Goal: Task Accomplishment & Management: Manage account settings

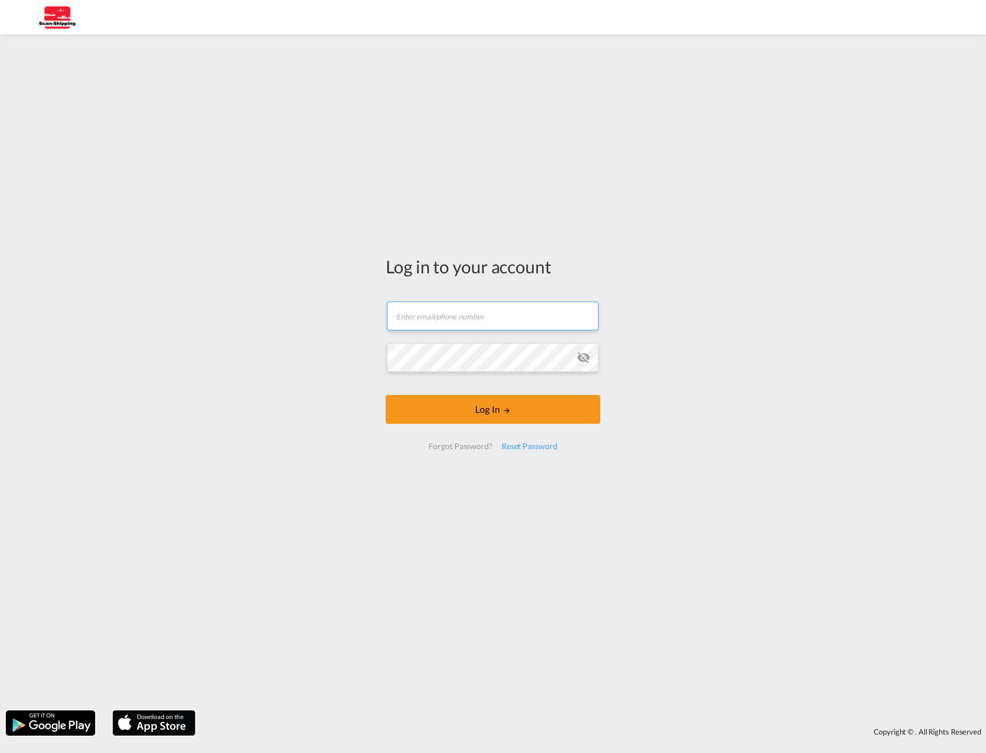
type input "[EMAIL_ADDRESS][DOMAIN_NAME]"
click at [295, 361] on div "Log in to your account ahammarlund@scan-shipping.com Password field is required…" at bounding box center [493, 372] width 986 height 664
click at [326, 367] on div "Log in to your account [EMAIL_ADDRESS][DOMAIN_NAME] Log In Forgot Password? Res…" at bounding box center [493, 372] width 986 height 664
click at [709, 375] on div "Log in to your account [EMAIL_ADDRESS][DOMAIN_NAME] Log In Forgot Password? Res…" at bounding box center [493, 372] width 986 height 664
click at [503, 410] on md-icon "LOGIN" at bounding box center [507, 410] width 8 height 8
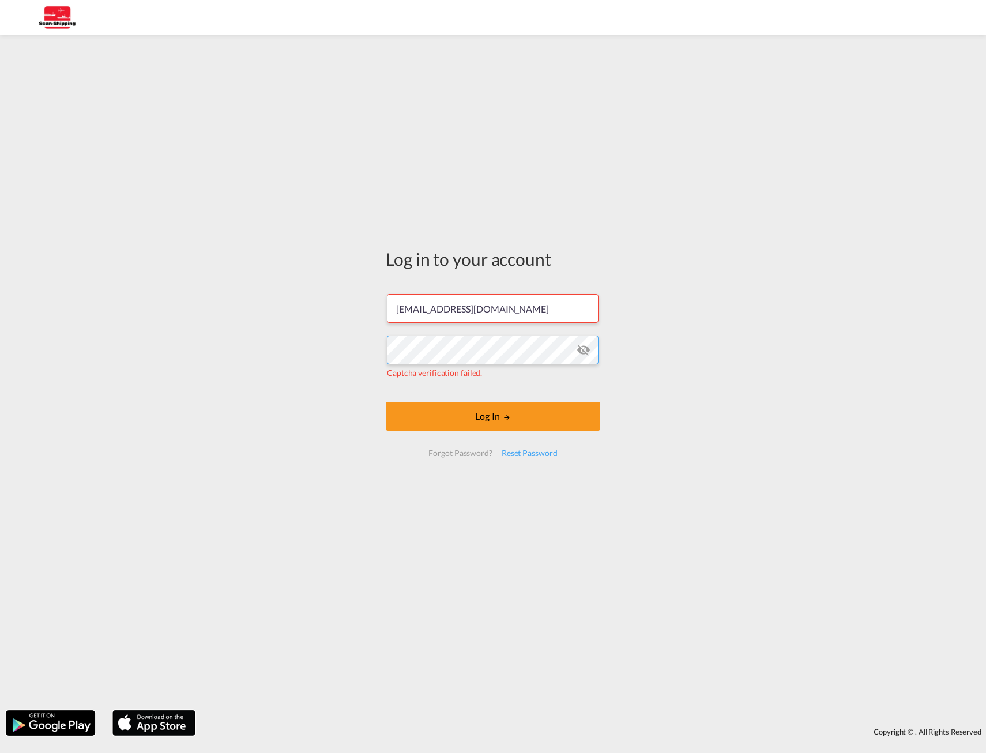
click at [286, 357] on div "Log in to your account ahammarlund@scan-shipping.com Captcha verification faile…" at bounding box center [493, 372] width 986 height 664
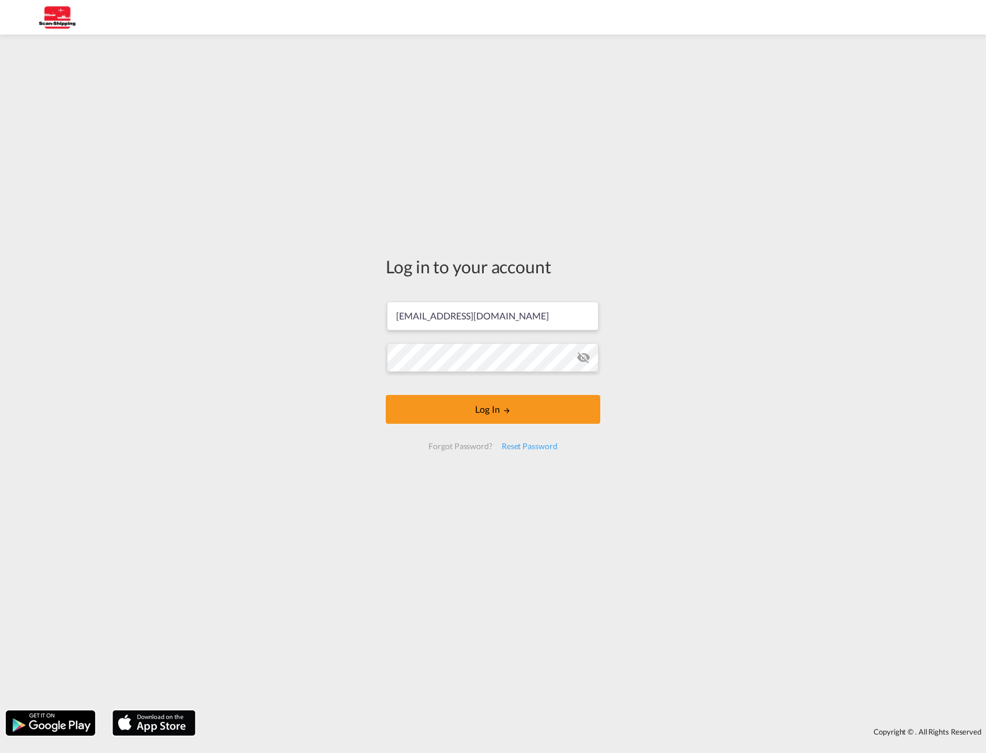
click at [585, 361] on md-icon "icon-eye-off" at bounding box center [583, 357] width 14 height 14
click at [529, 407] on button "Log In" at bounding box center [493, 409] width 214 height 29
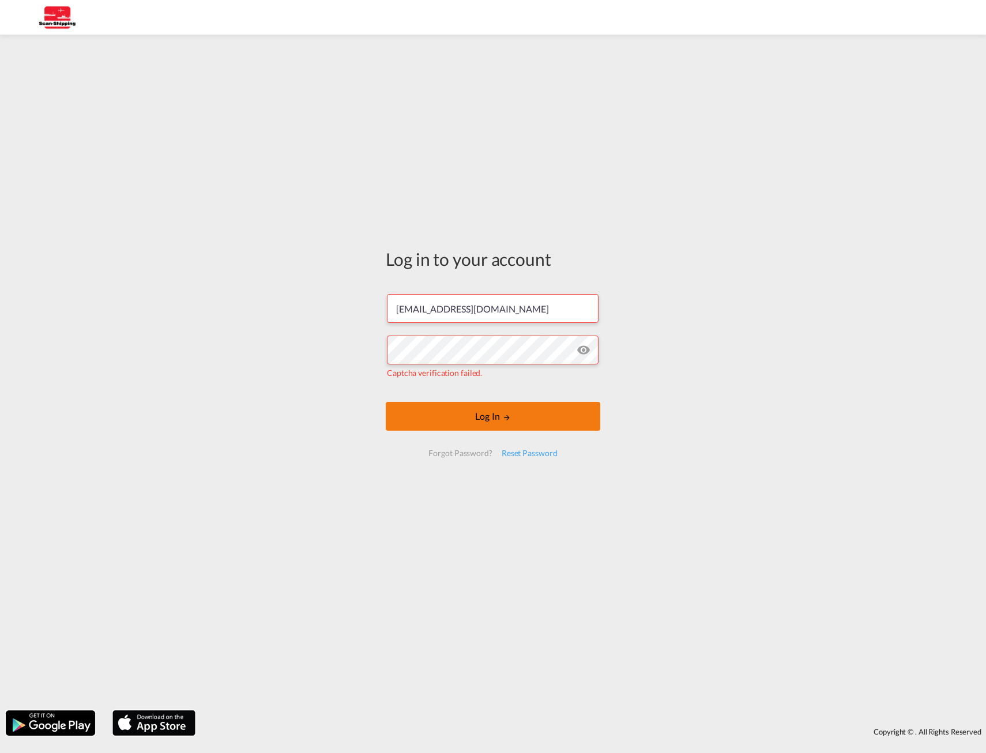
click at [484, 422] on button "Log In" at bounding box center [493, 416] width 214 height 29
click at [509, 418] on md-icon "LOGIN" at bounding box center [507, 415] width 8 height 8
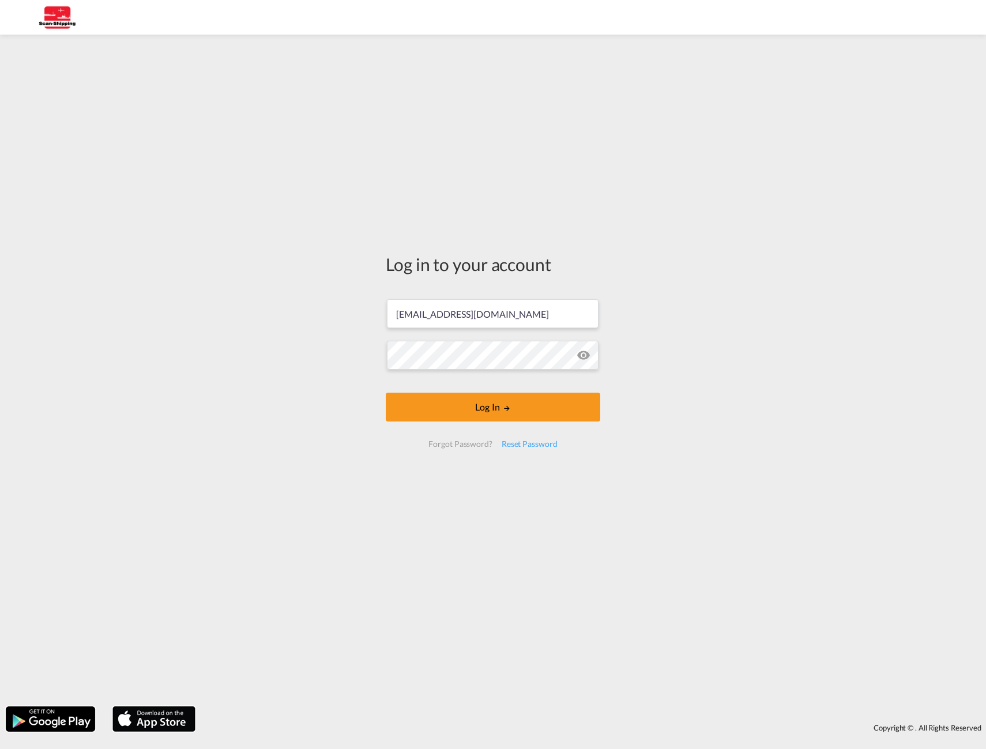
click at [775, 445] on div "Log in to your account [EMAIL_ADDRESS][DOMAIN_NAME] Log In Forgot Password? Res…" at bounding box center [493, 370] width 986 height 660
click at [564, 405] on button "Log In" at bounding box center [493, 406] width 214 height 29
click at [853, 391] on div "Log in to your account [EMAIL_ADDRESS][DOMAIN_NAME] Log In Forgot Password? Res…" at bounding box center [493, 370] width 986 height 660
click at [470, 414] on button "Log In" at bounding box center [493, 406] width 214 height 29
type input "[EMAIL_ADDRESS][DOMAIN_NAME]"
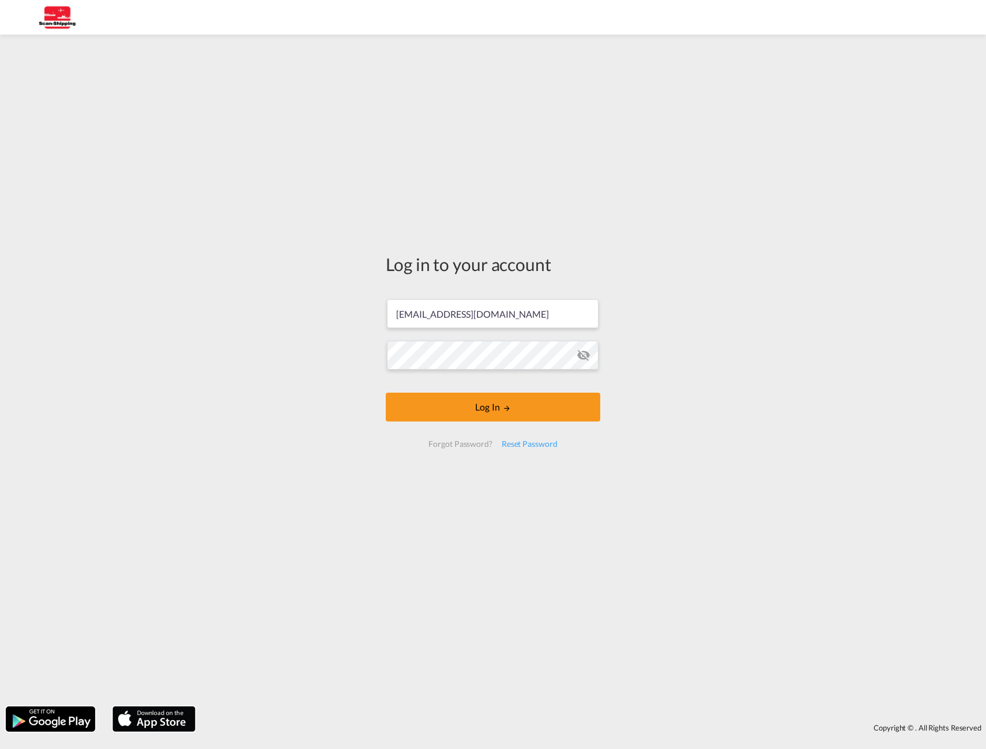
click at [584, 350] on form "[EMAIL_ADDRESS][DOMAIN_NAME] Log In Forgot Password? Reset Password" at bounding box center [493, 373] width 214 height 171
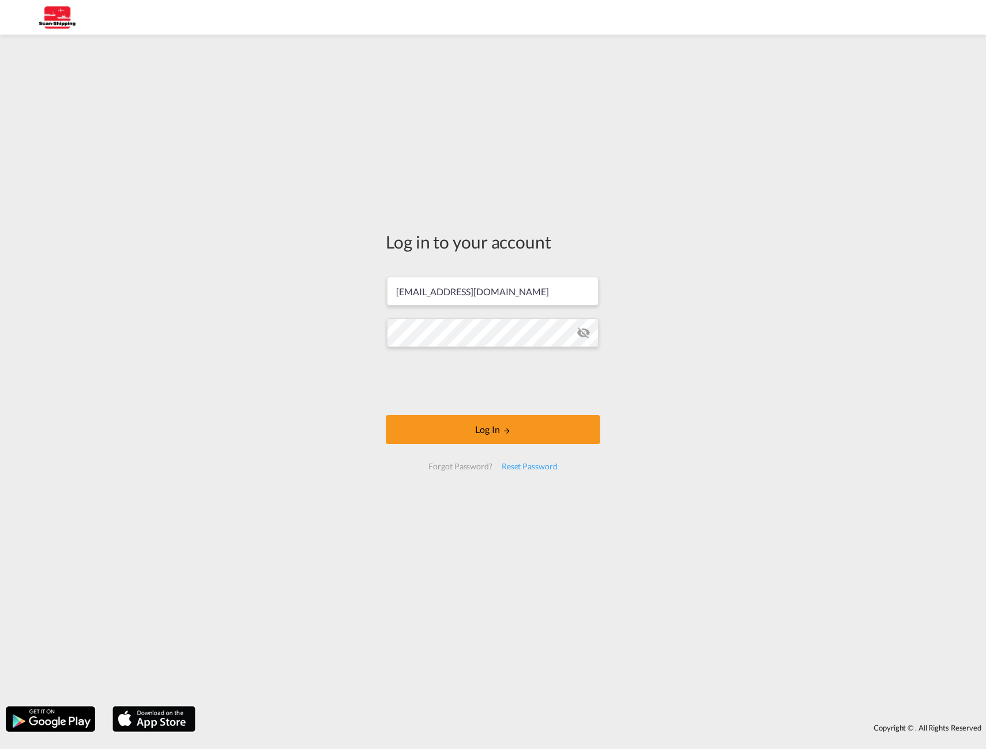
click at [587, 328] on md-icon "icon-eye-off" at bounding box center [583, 333] width 14 height 14
click at [374, 347] on div "Log in to your account [EMAIL_ADDRESS][DOMAIN_NAME] Log In Forgot Password? Res…" at bounding box center [493, 370] width 986 height 660
click at [522, 433] on button "Log In" at bounding box center [493, 429] width 214 height 29
click at [499, 432] on button "Log In" at bounding box center [493, 431] width 214 height 29
click at [477, 436] on button "Log In" at bounding box center [493, 431] width 214 height 29
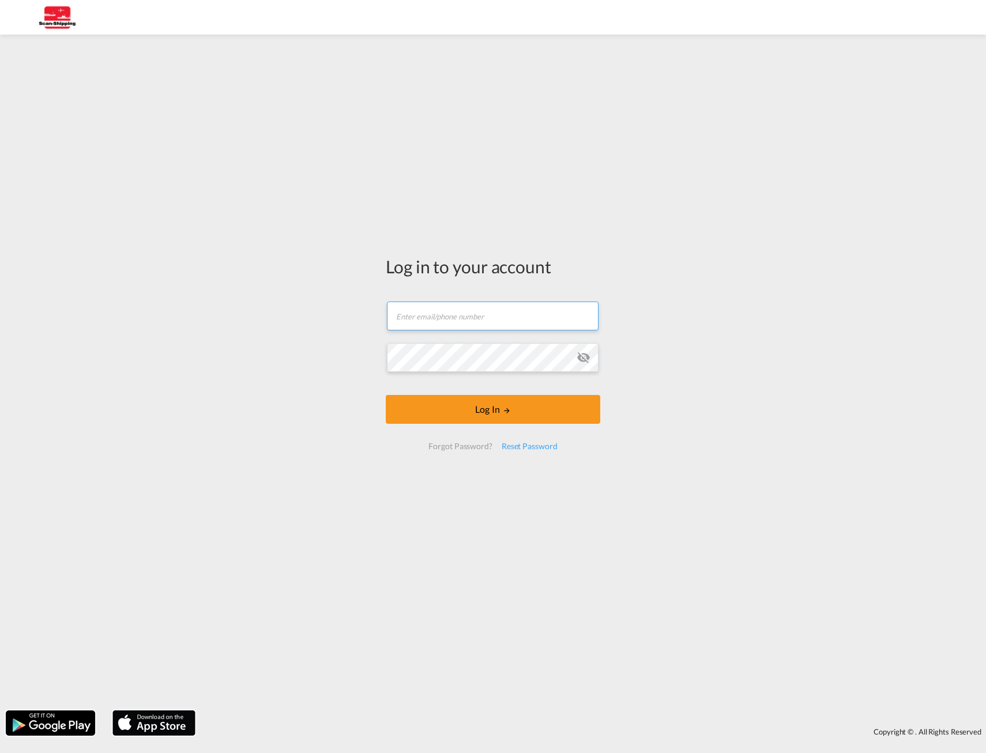
type input "[EMAIL_ADDRESS][DOMAIN_NAME]"
click at [581, 355] on md-icon "icon-eye-off" at bounding box center [583, 357] width 14 height 14
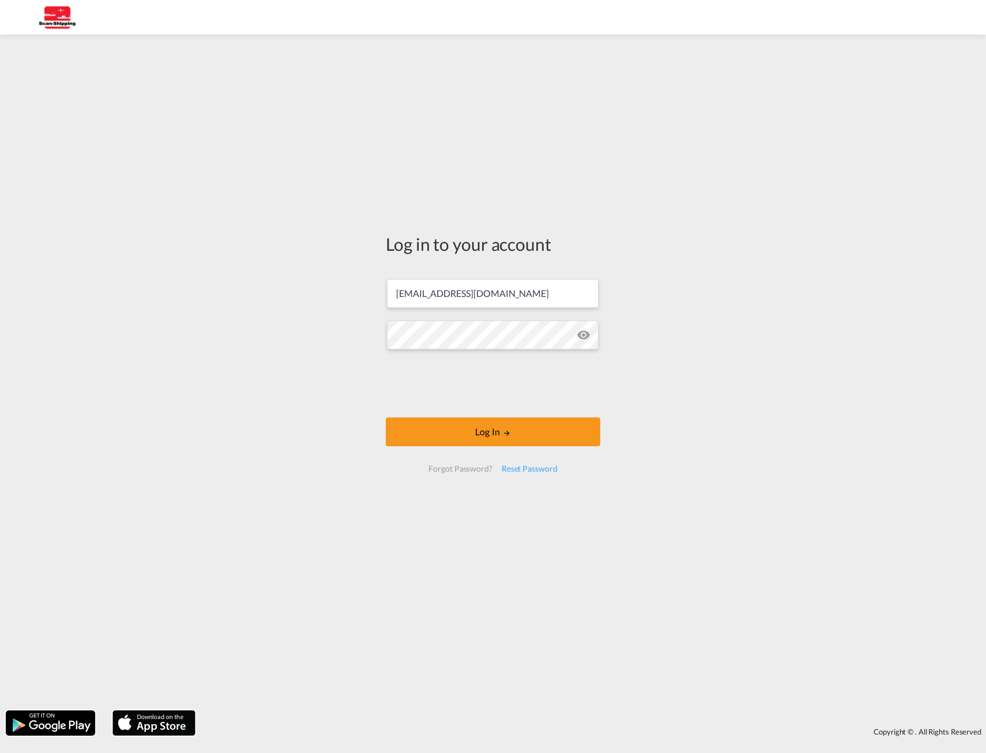
click at [770, 328] on div "Log in to your account [EMAIL_ADDRESS][DOMAIN_NAME] Log In Forgot Password? Res…" at bounding box center [493, 372] width 986 height 664
click at [493, 430] on button "Log In" at bounding box center [493, 431] width 214 height 29
